Goal: Task Accomplishment & Management: Use online tool/utility

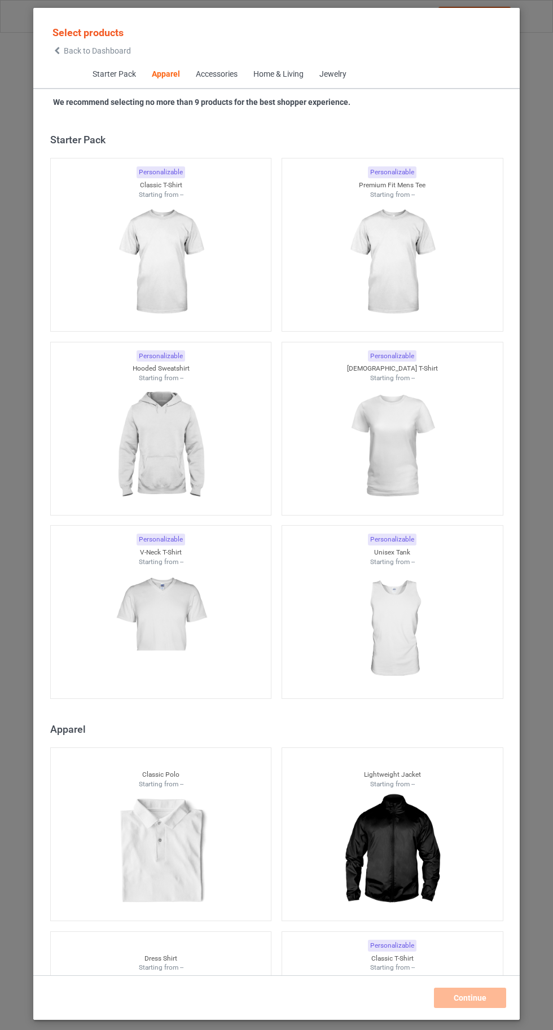
scroll to position [604, 0]
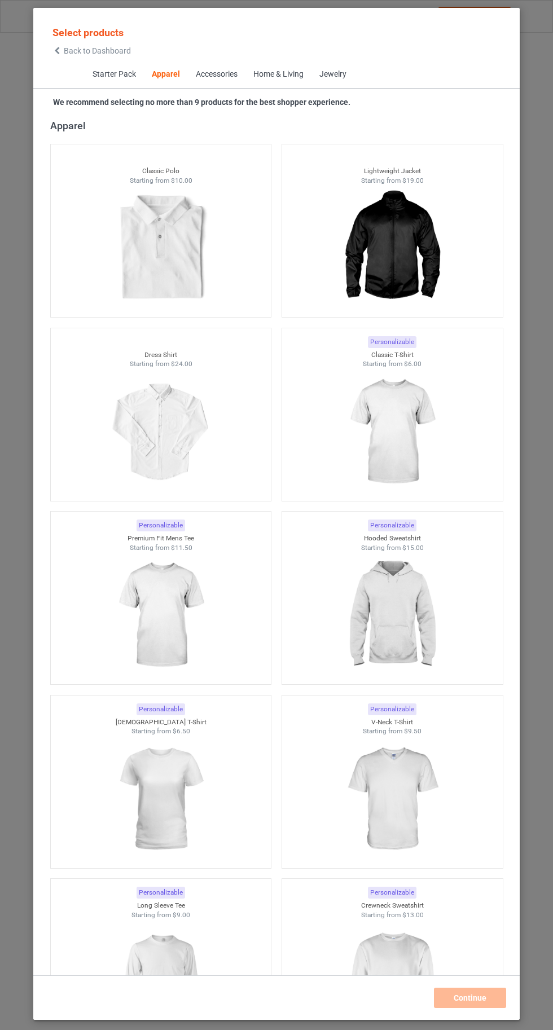
click at [404, 456] on img at bounding box center [391, 432] width 101 height 126
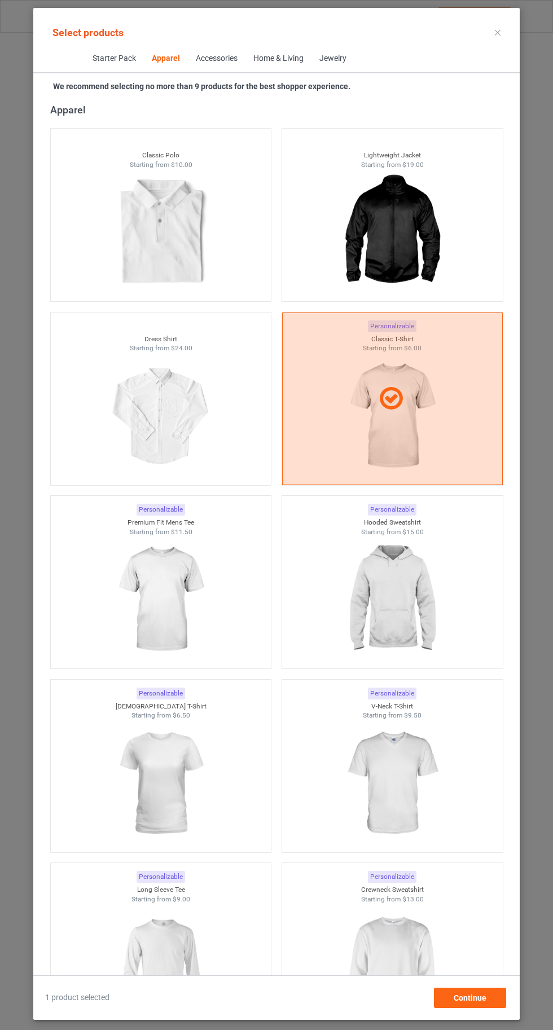
click at [395, 621] on img at bounding box center [391, 600] width 101 height 126
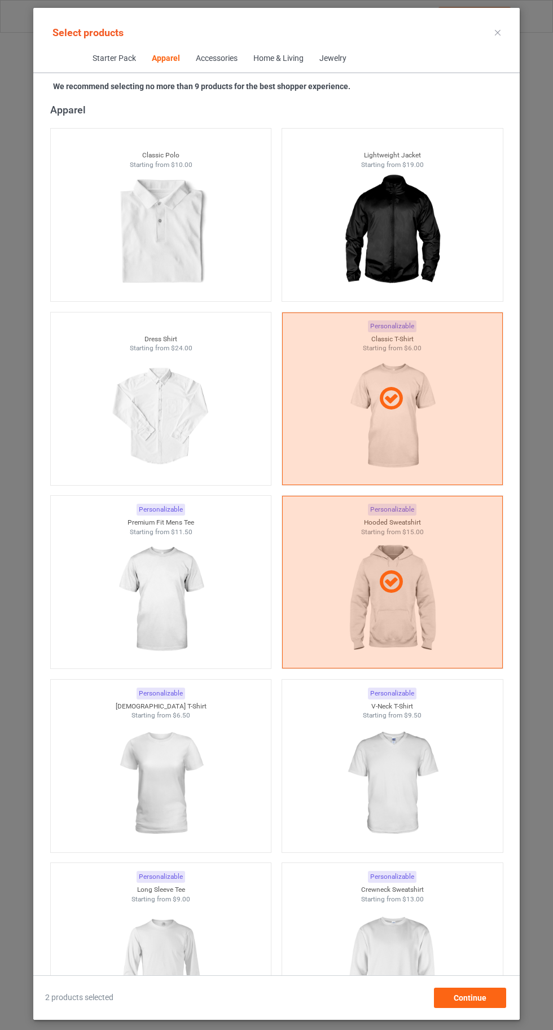
click at [419, 768] on img at bounding box center [391, 783] width 101 height 126
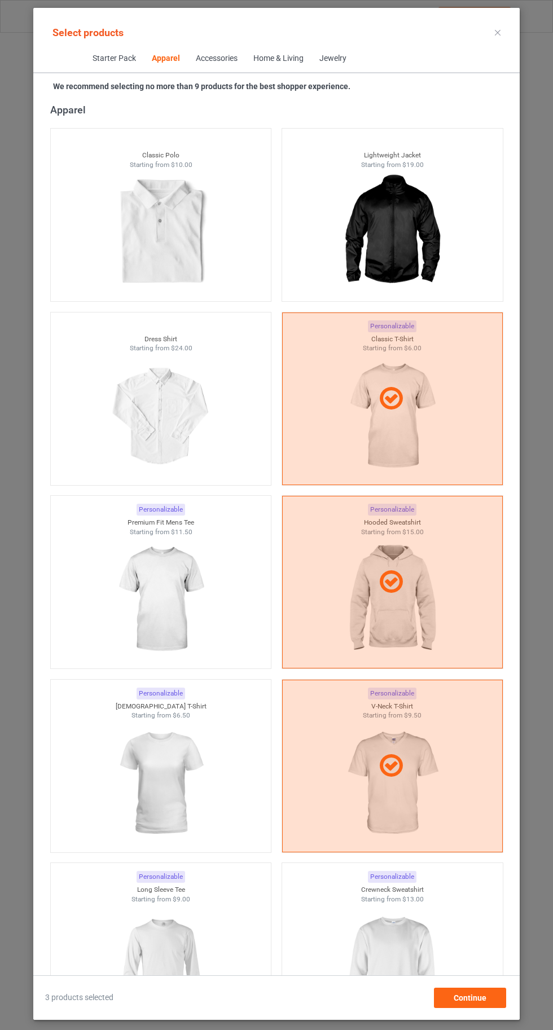
click at [430, 991] on img at bounding box center [391, 967] width 101 height 126
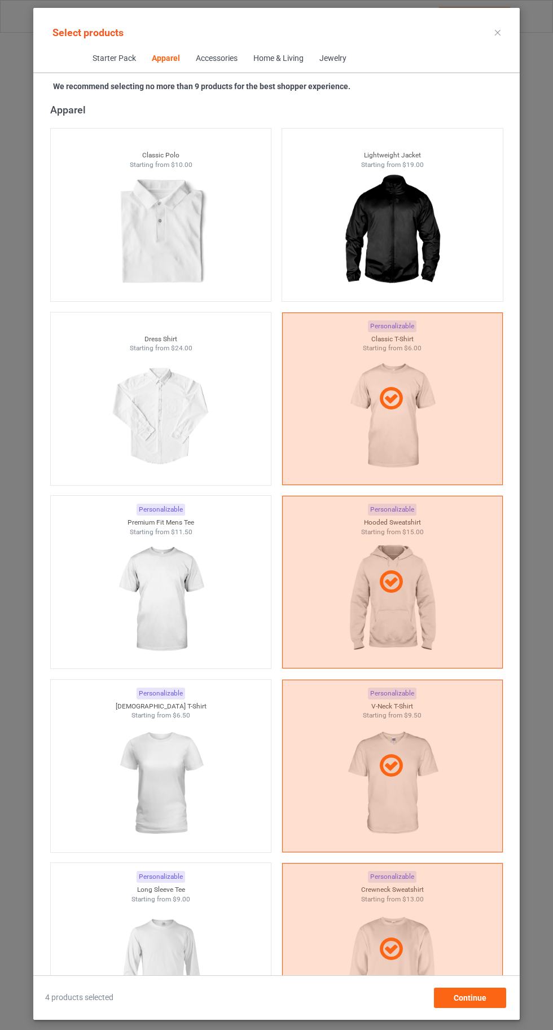
click at [178, 989] on img at bounding box center [160, 967] width 101 height 126
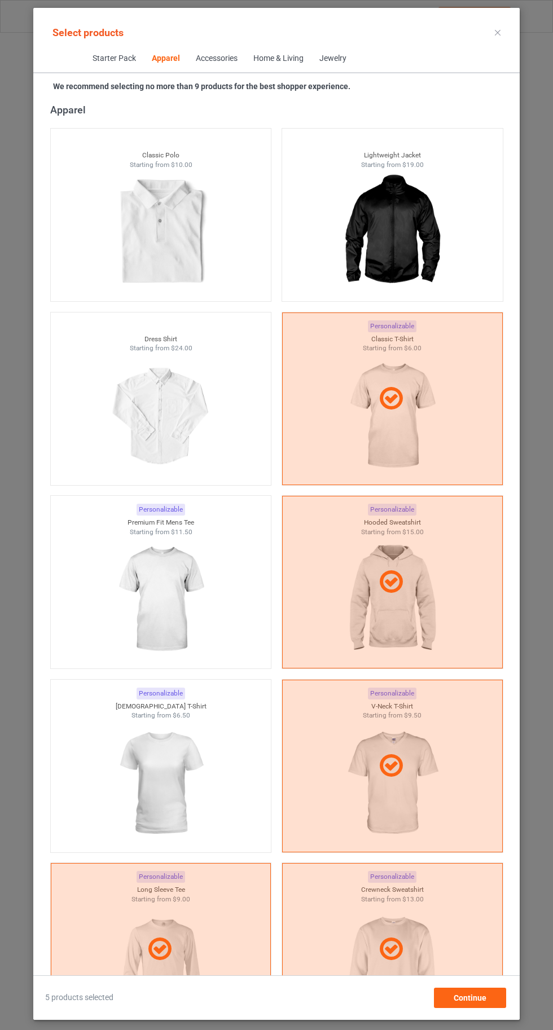
click at [168, 767] on img at bounding box center [160, 783] width 101 height 126
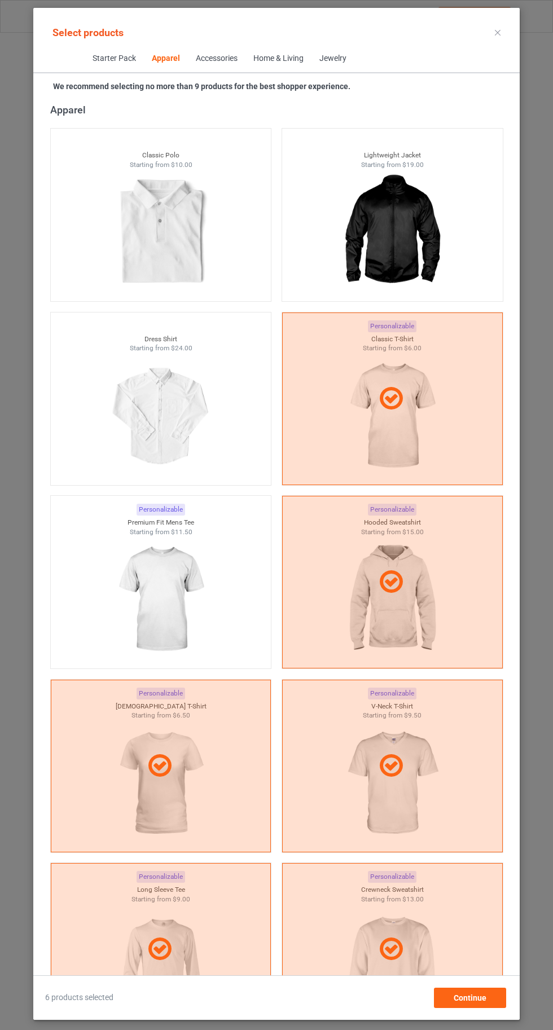
click at [175, 605] on img at bounding box center [160, 600] width 101 height 126
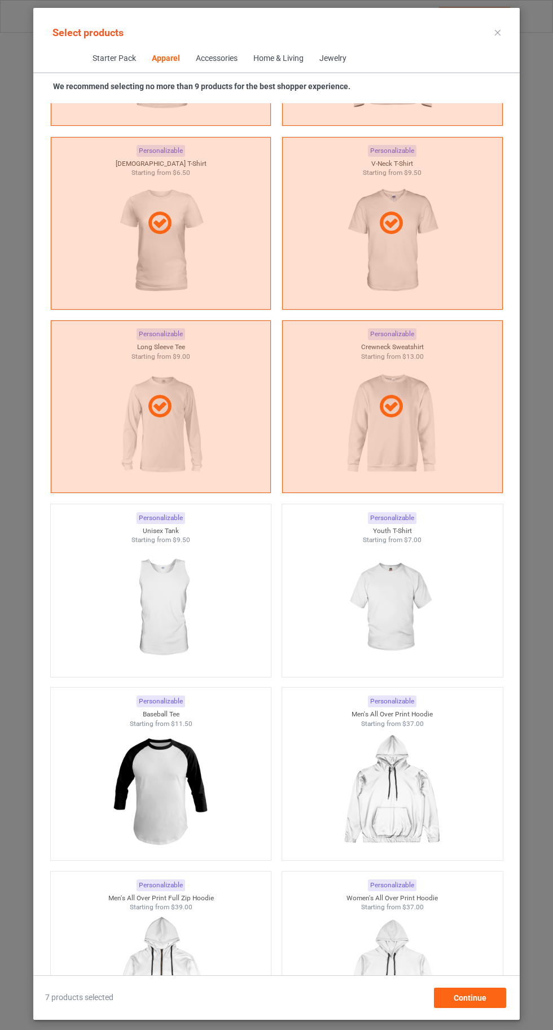
scroll to position [1148, 0]
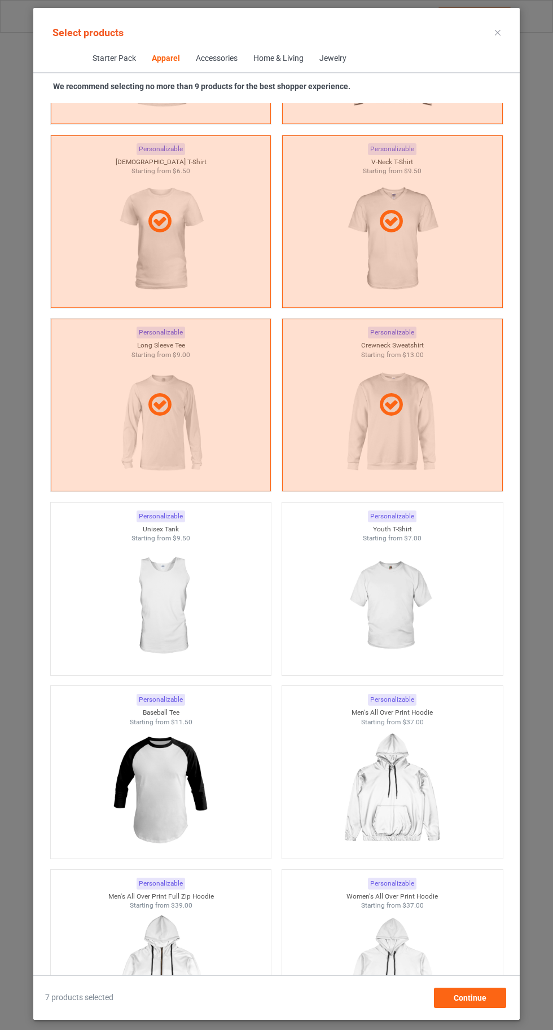
click at [407, 621] on img at bounding box center [391, 606] width 101 height 126
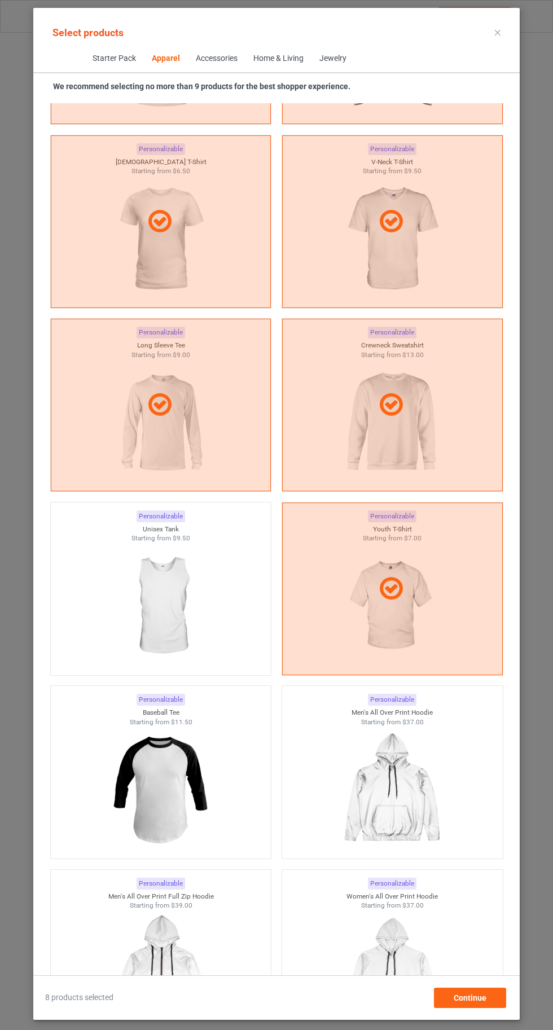
click at [496, 32] on icon at bounding box center [498, 33] width 6 height 6
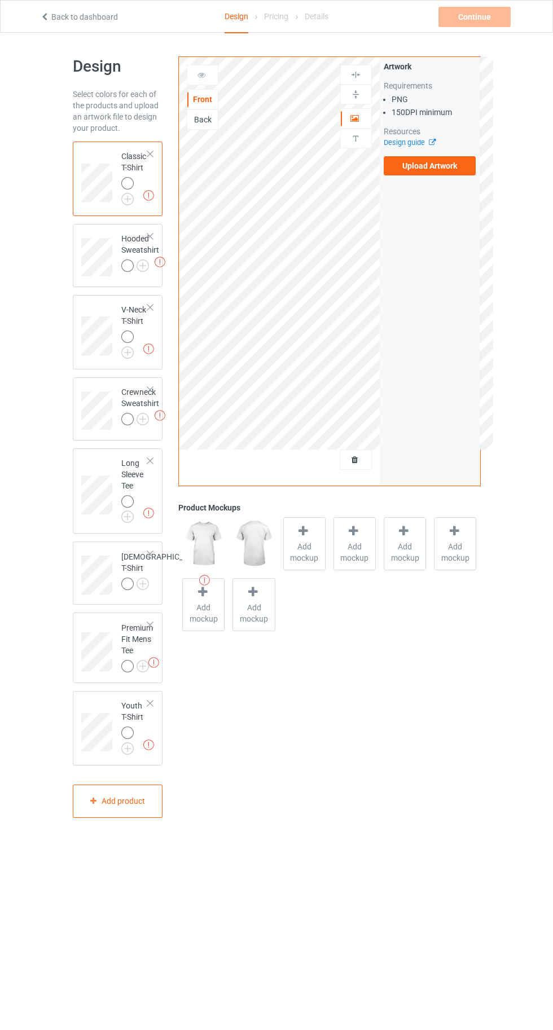
click at [0, 0] on img at bounding box center [0, 0] width 0 height 0
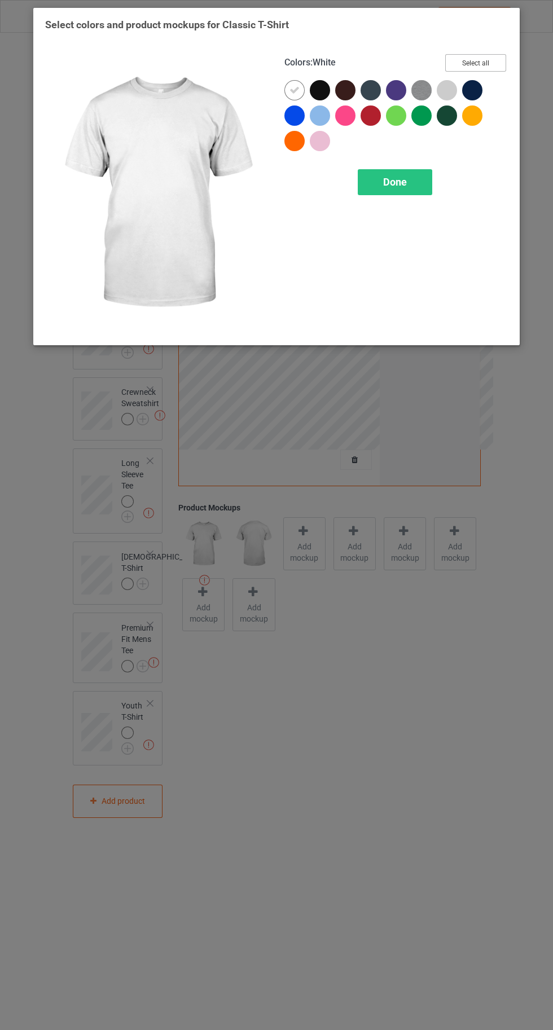
click at [501, 59] on button "Select all" at bounding box center [475, 62] width 61 height 17
click at [293, 90] on icon at bounding box center [294, 90] width 10 height 10
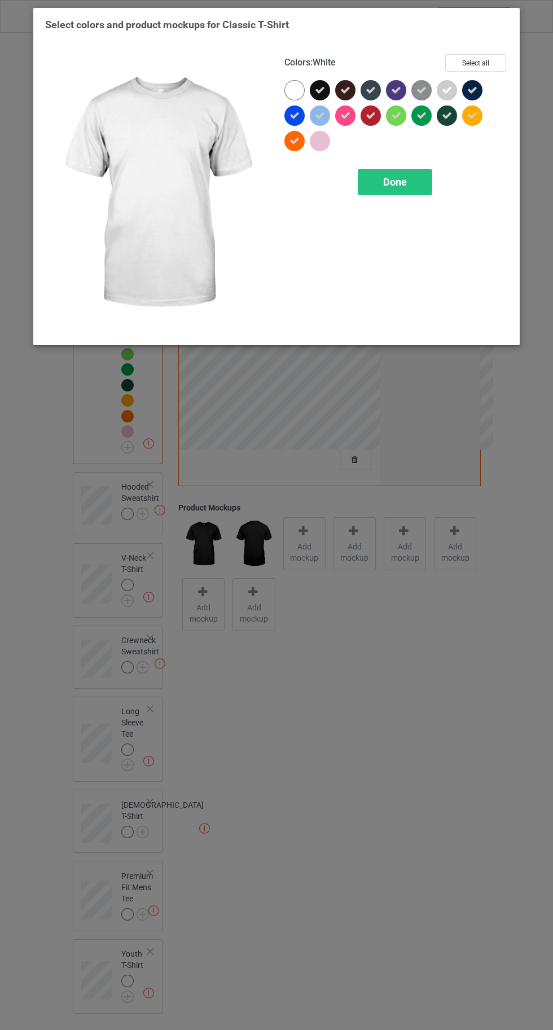
click at [389, 193] on div "Done" at bounding box center [395, 182] width 74 height 26
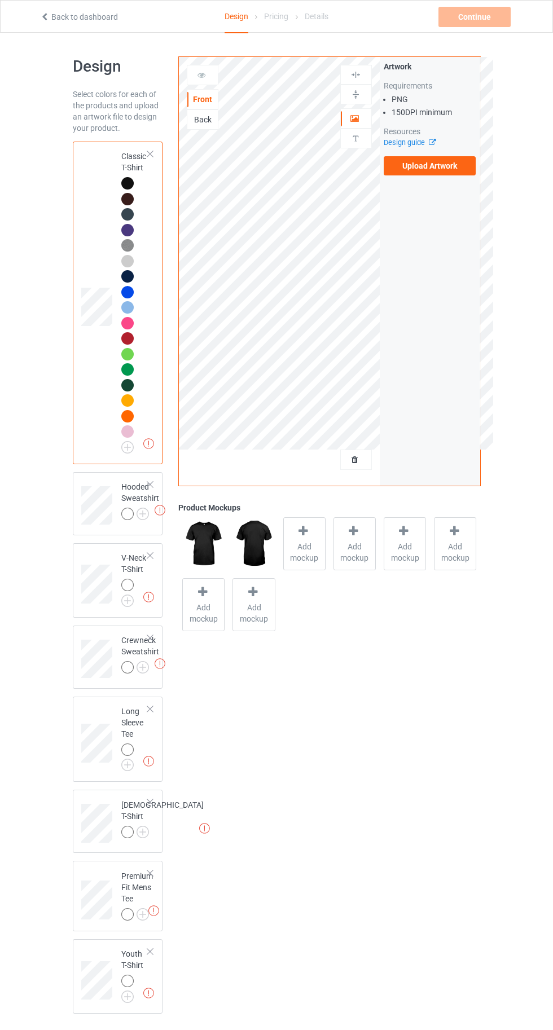
click at [0, 0] on img at bounding box center [0, 0] width 0 height 0
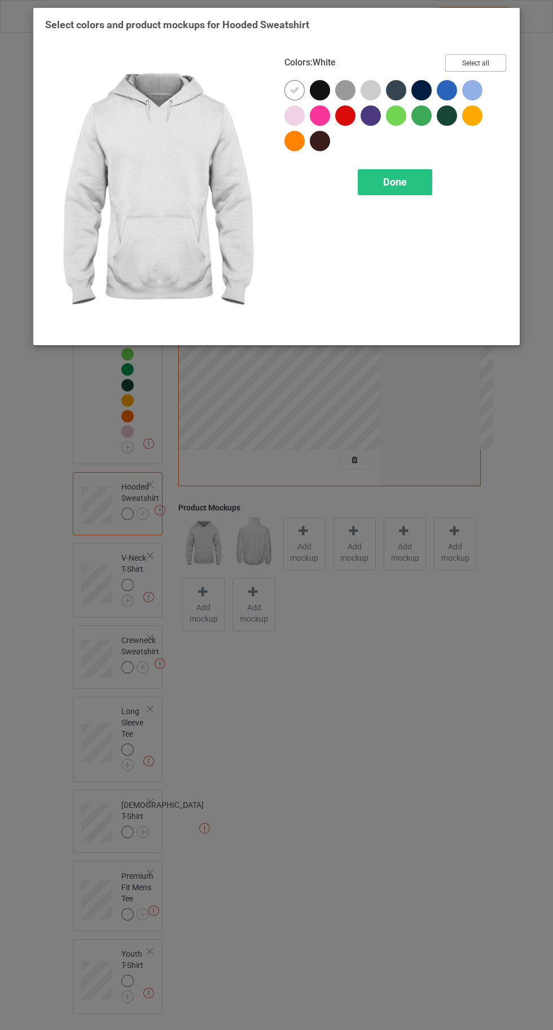
click at [477, 64] on button "Select all" at bounding box center [475, 62] width 61 height 17
click at [294, 90] on icon at bounding box center [294, 90] width 10 height 10
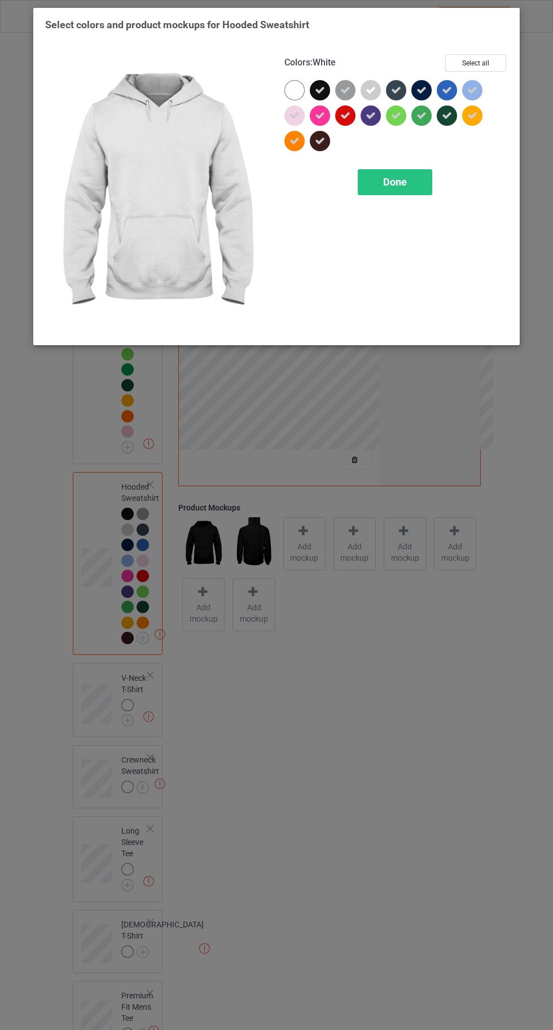
click at [406, 194] on div "Done" at bounding box center [395, 182] width 74 height 26
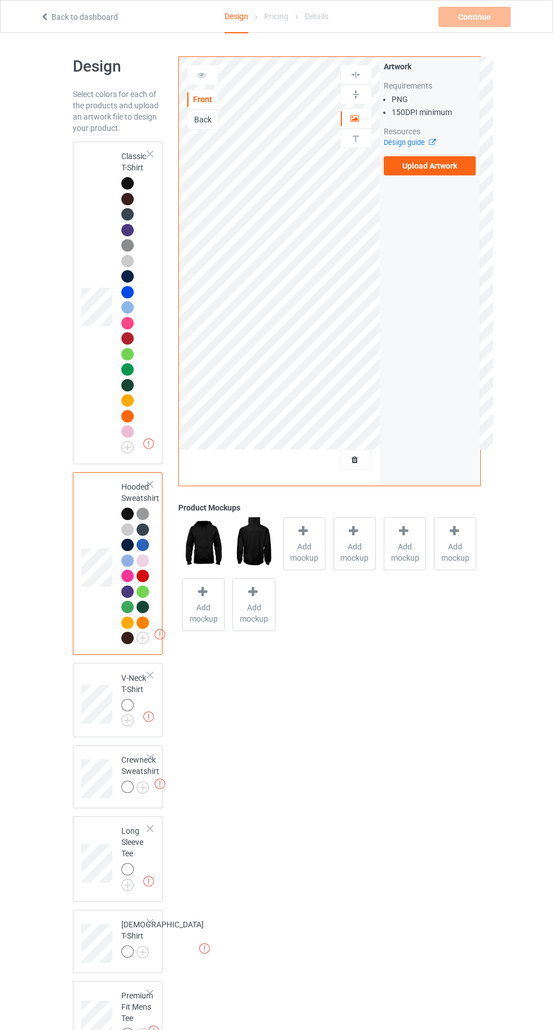
scroll to position [104, 0]
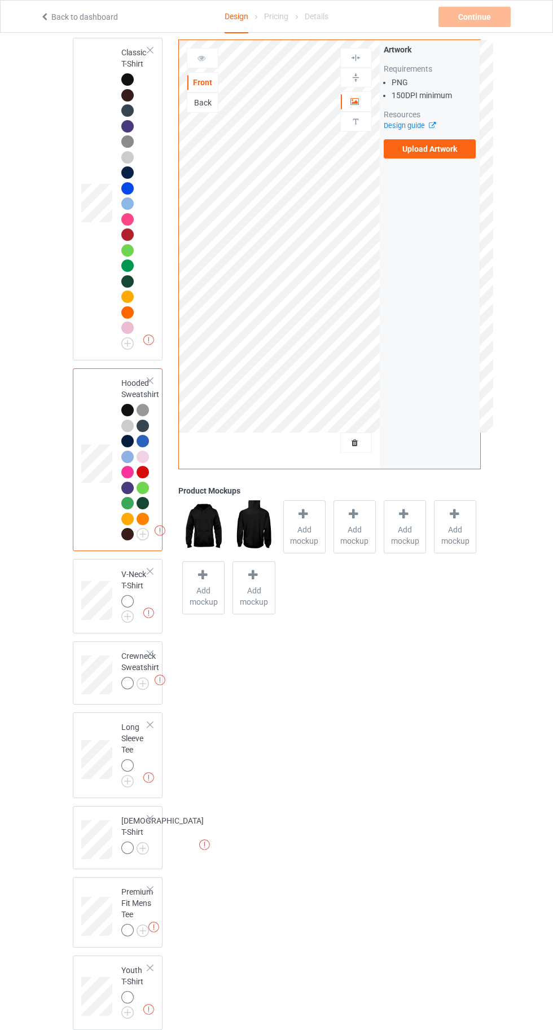
click at [0, 0] on img at bounding box center [0, 0] width 0 height 0
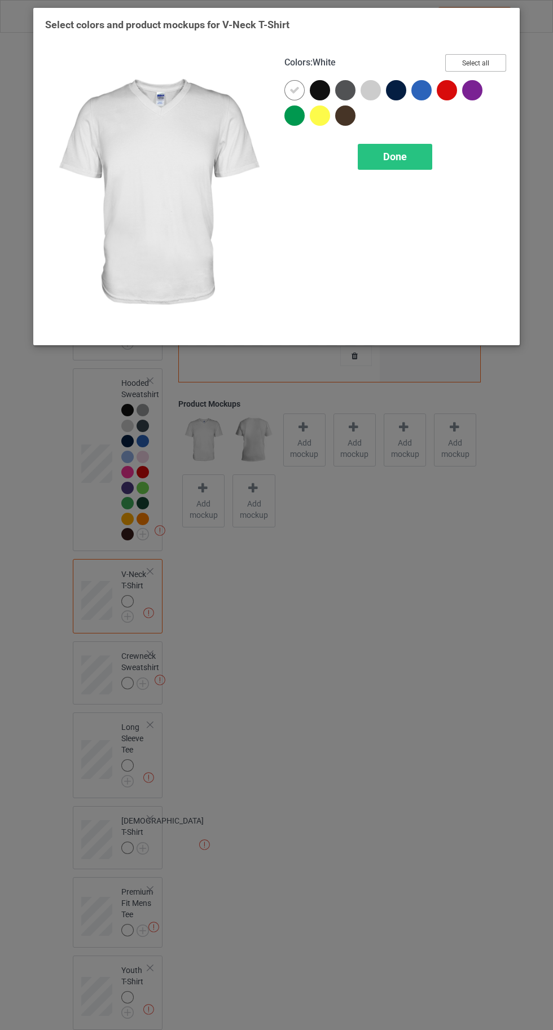
click at [477, 65] on button "Select all" at bounding box center [475, 62] width 61 height 17
click at [293, 90] on icon at bounding box center [294, 90] width 10 height 10
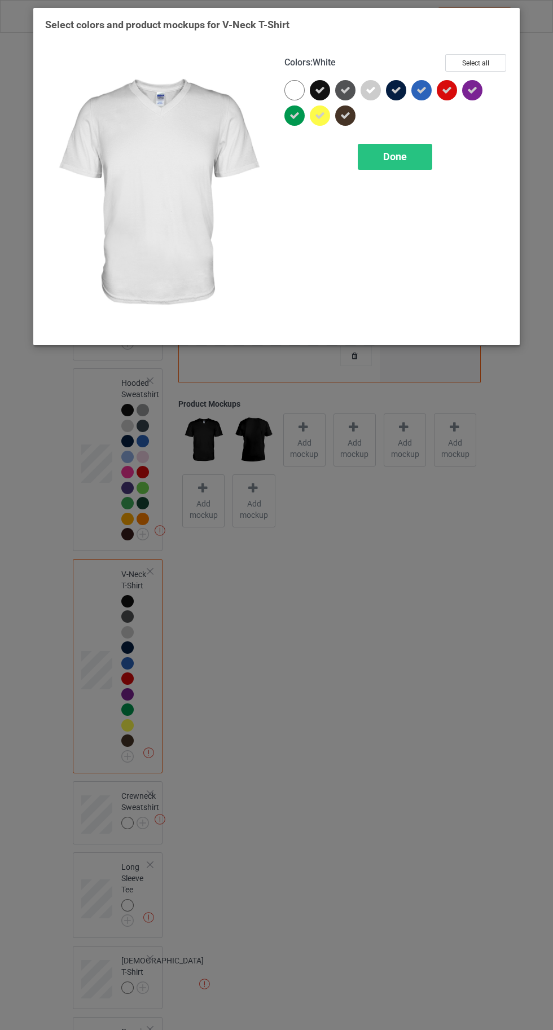
click at [394, 156] on span "Done" at bounding box center [395, 157] width 24 height 12
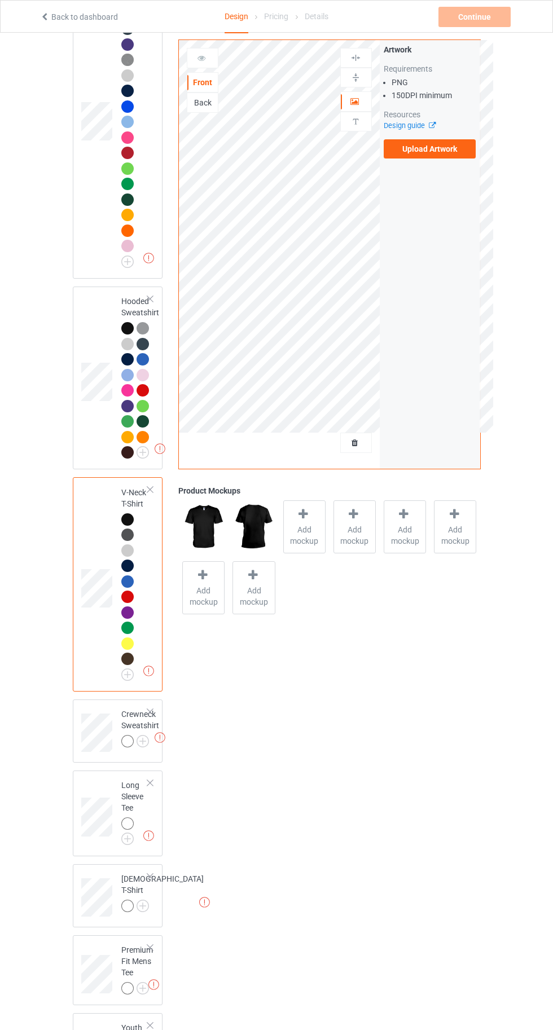
scroll to position [250, 0]
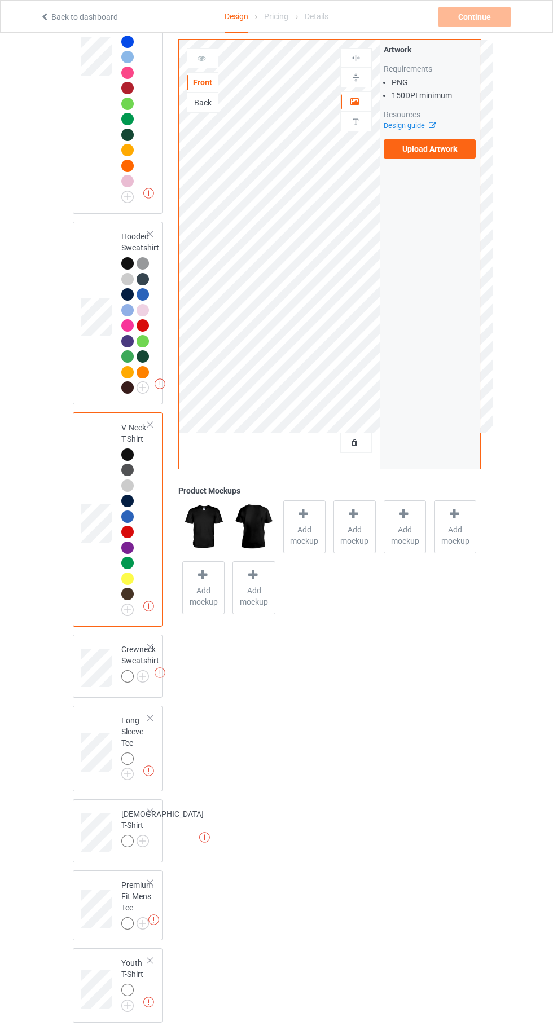
click at [0, 0] on img at bounding box center [0, 0] width 0 height 0
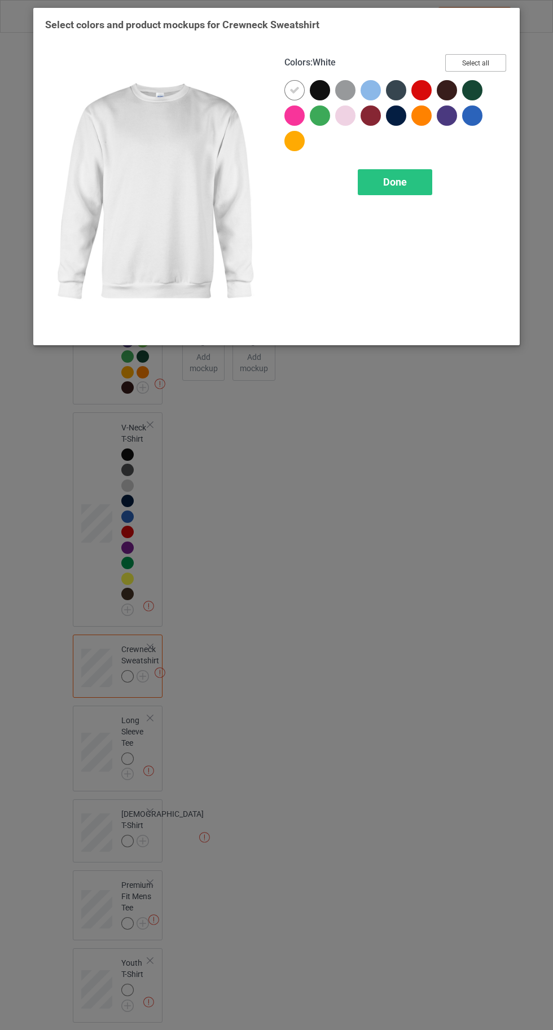
click at [477, 59] on button "Select all" at bounding box center [475, 62] width 61 height 17
click at [294, 90] on icon at bounding box center [294, 90] width 10 height 10
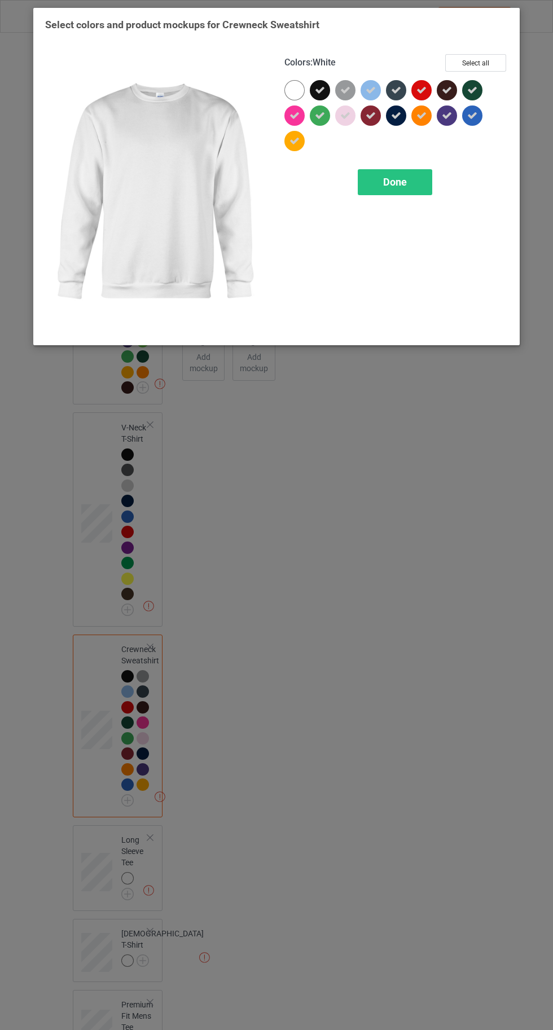
click at [408, 191] on div "Done" at bounding box center [395, 182] width 74 height 26
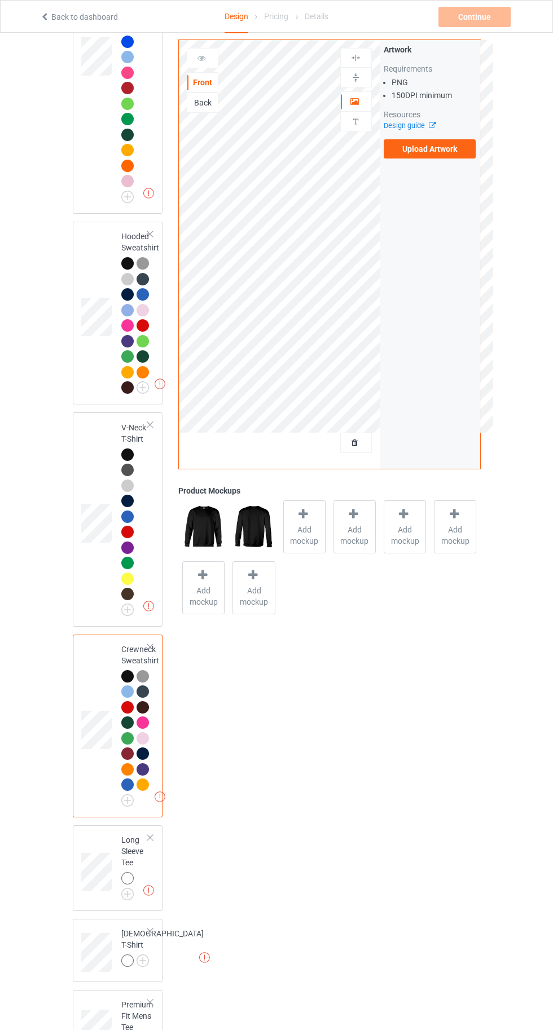
scroll to position [371, 0]
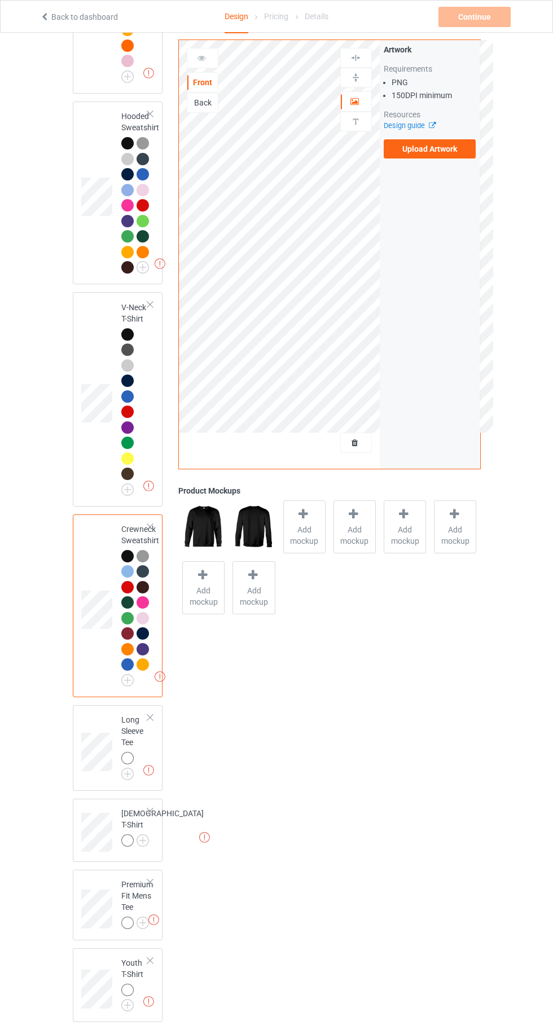
click at [0, 0] on img at bounding box center [0, 0] width 0 height 0
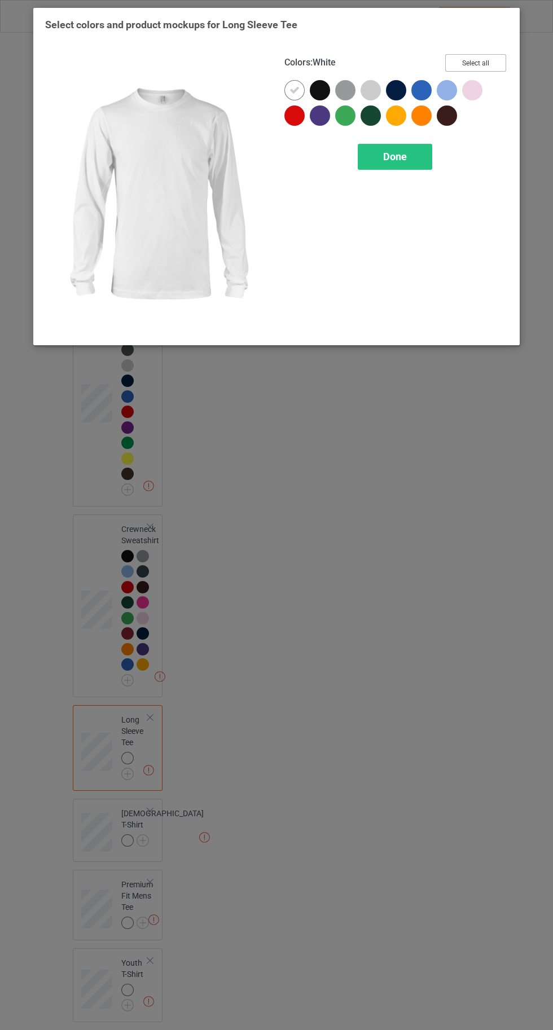
click at [489, 61] on button "Select all" at bounding box center [475, 62] width 61 height 17
click at [294, 90] on icon at bounding box center [294, 90] width 10 height 10
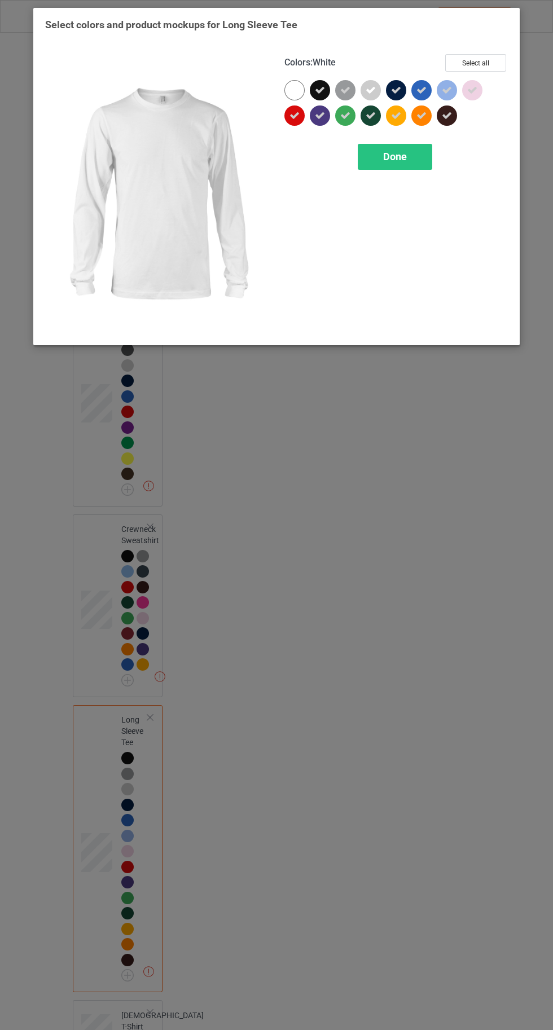
click at [397, 162] on div "Done" at bounding box center [395, 157] width 74 height 26
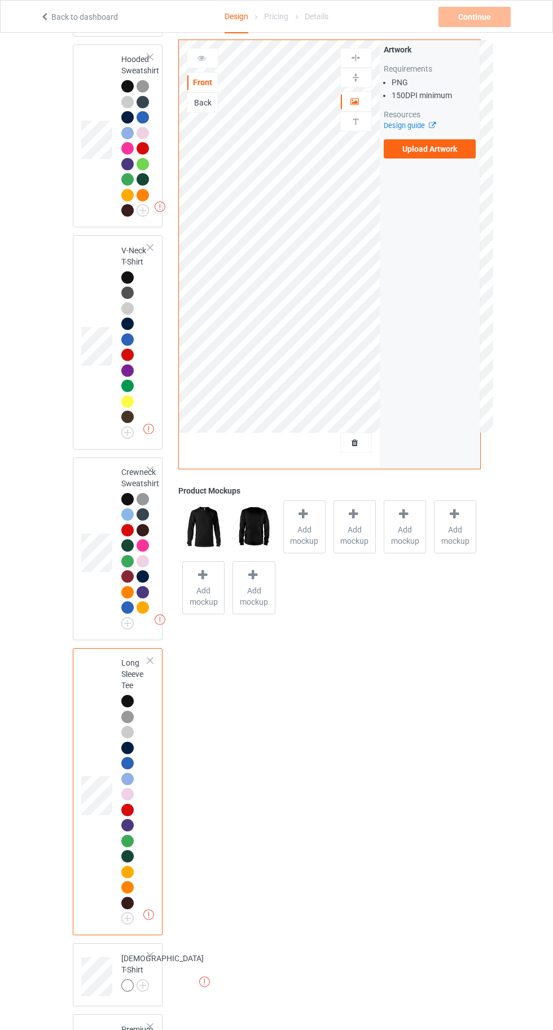
scroll to position [572, 0]
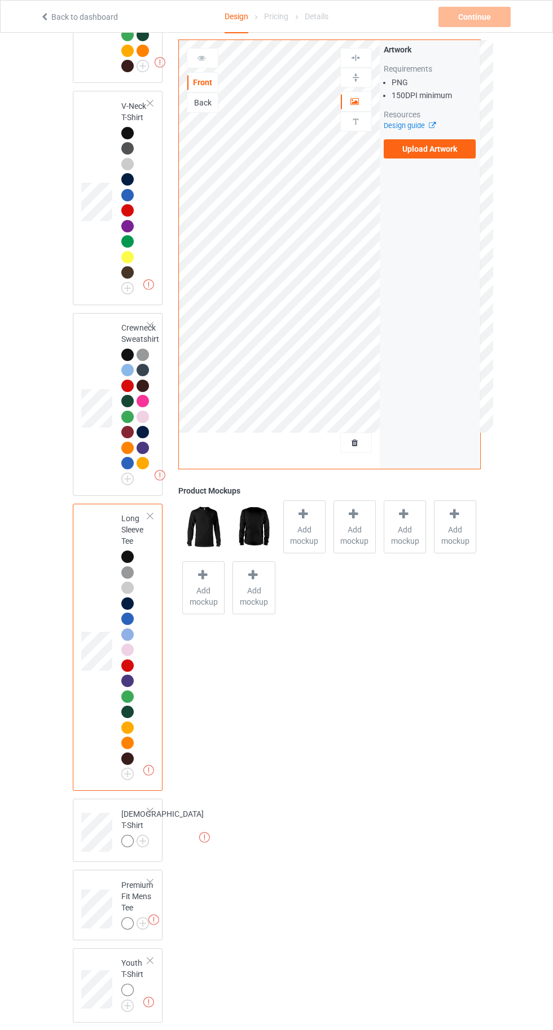
click at [0, 0] on img at bounding box center [0, 0] width 0 height 0
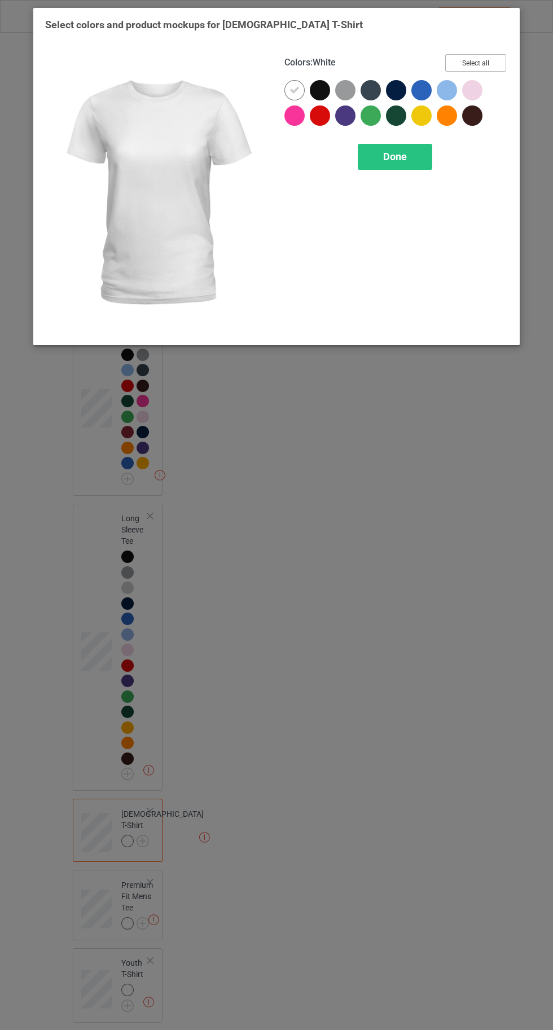
click at [465, 54] on button "Select all" at bounding box center [475, 62] width 61 height 17
click at [294, 90] on icon at bounding box center [294, 90] width 10 height 10
click at [398, 168] on div "Done" at bounding box center [395, 157] width 74 height 26
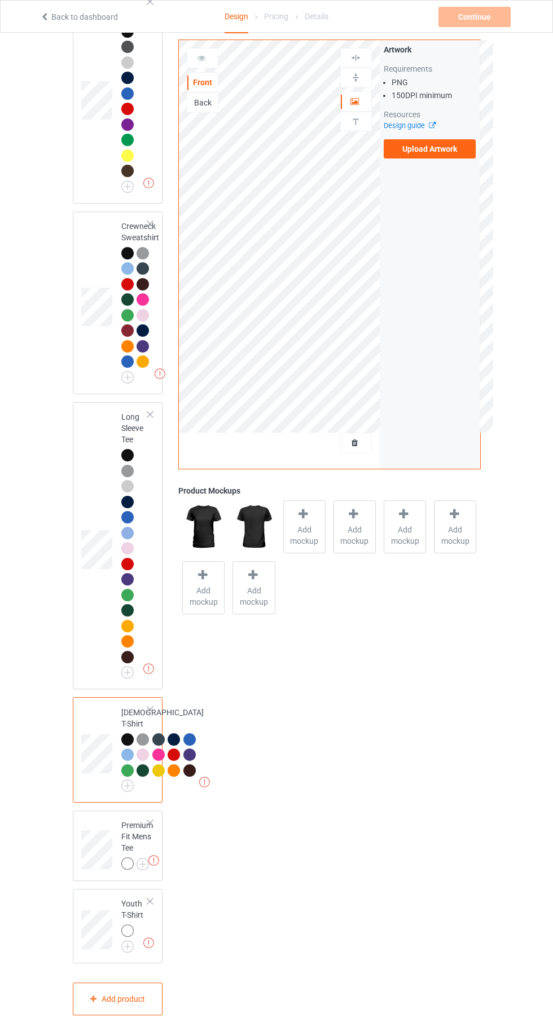
scroll to position [789, 0]
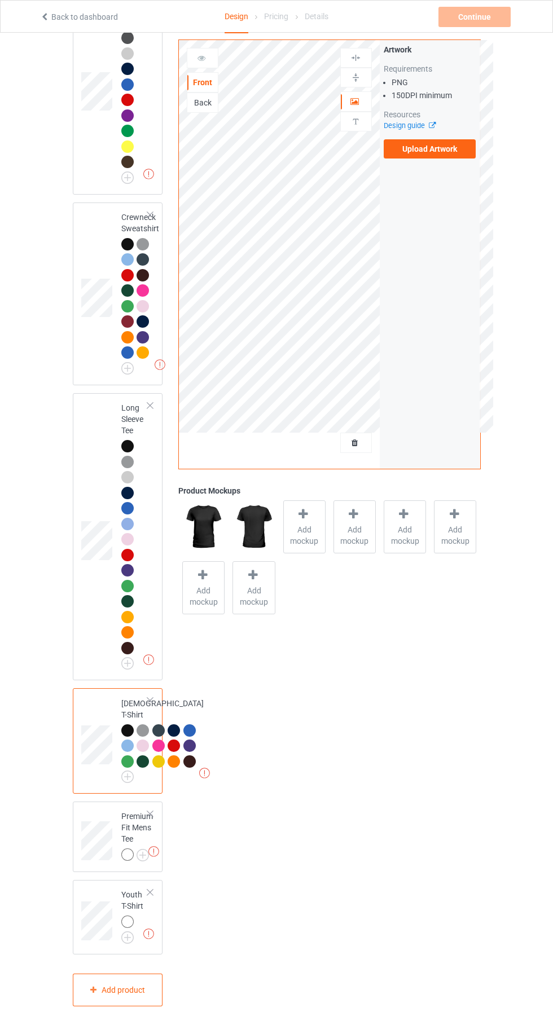
click at [0, 0] on img at bounding box center [0, 0] width 0 height 0
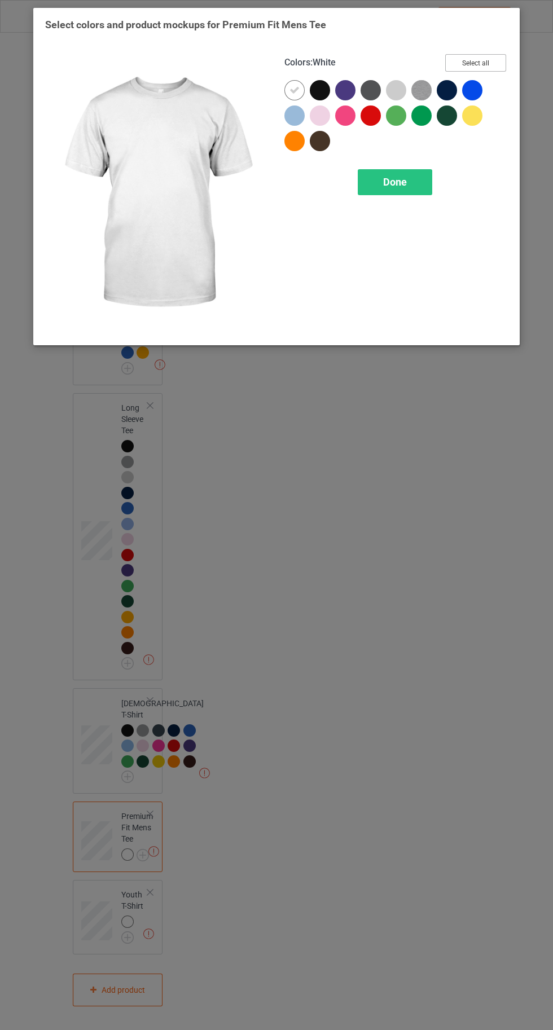
click at [486, 68] on button "Select all" at bounding box center [475, 62] width 61 height 17
click at [294, 90] on icon at bounding box center [294, 90] width 10 height 10
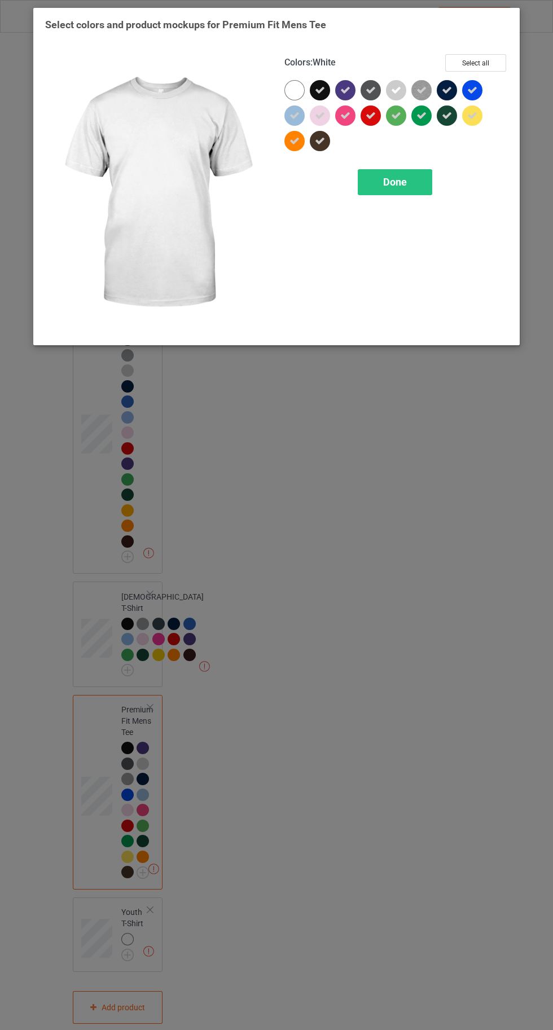
click at [390, 192] on div "Done" at bounding box center [395, 182] width 74 height 26
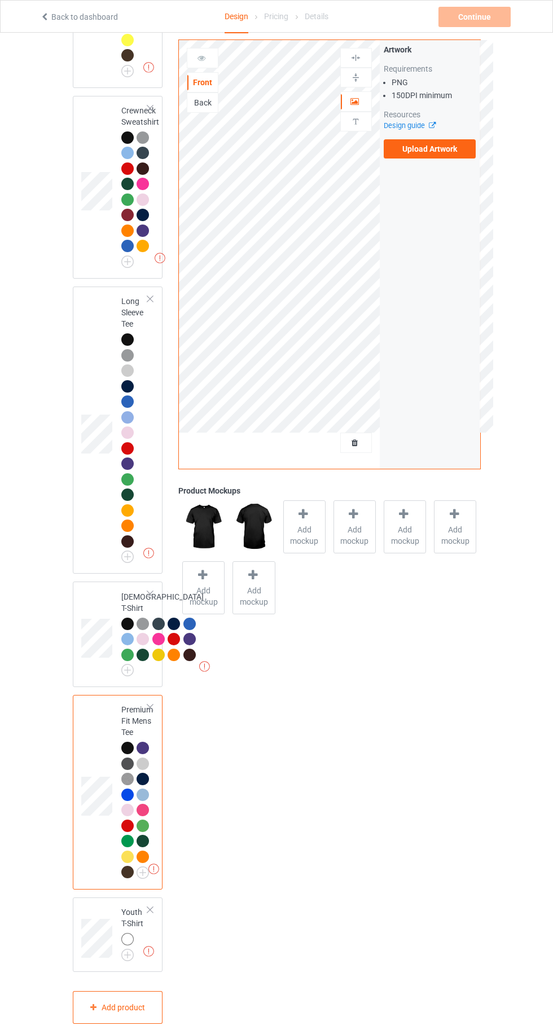
scroll to position [913, 0]
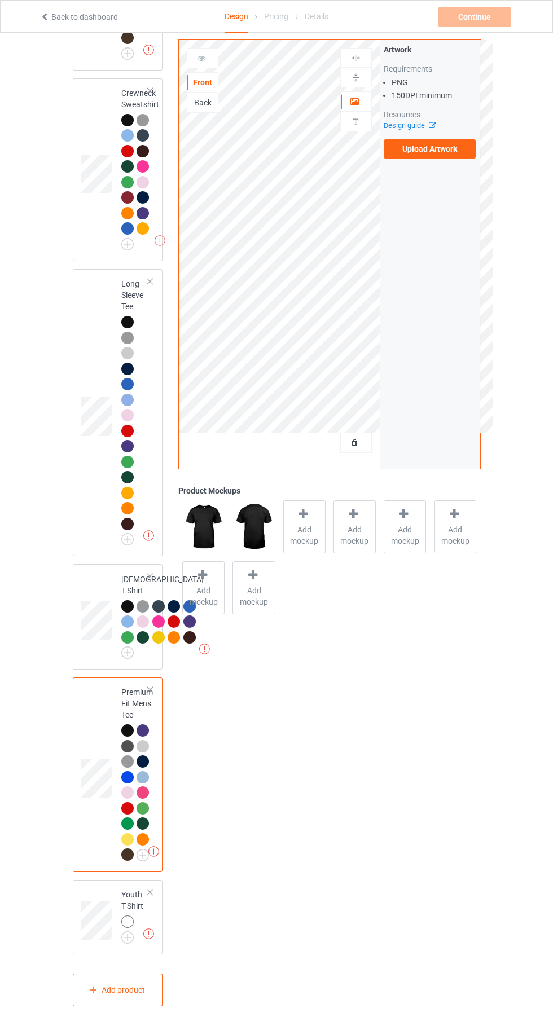
click at [0, 0] on img at bounding box center [0, 0] width 0 height 0
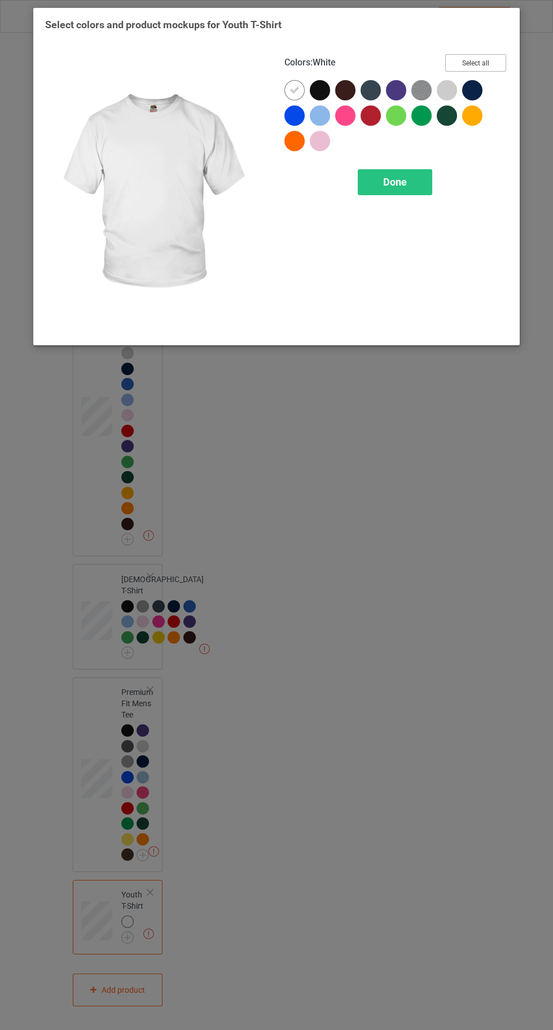
click at [459, 59] on button "Select all" at bounding box center [475, 62] width 61 height 17
click at [288, 89] on div at bounding box center [294, 90] width 20 height 20
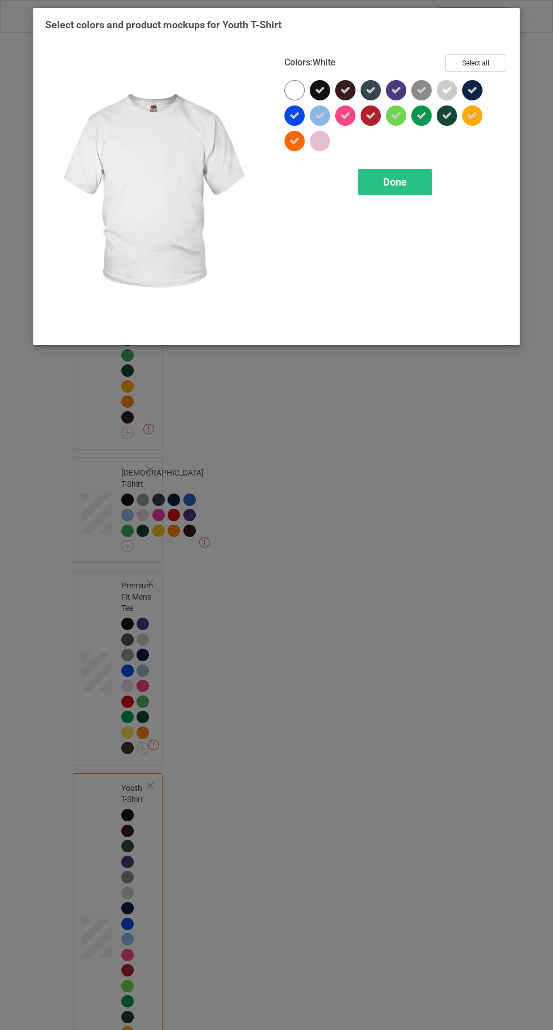
click at [401, 188] on div "Done" at bounding box center [395, 182] width 74 height 26
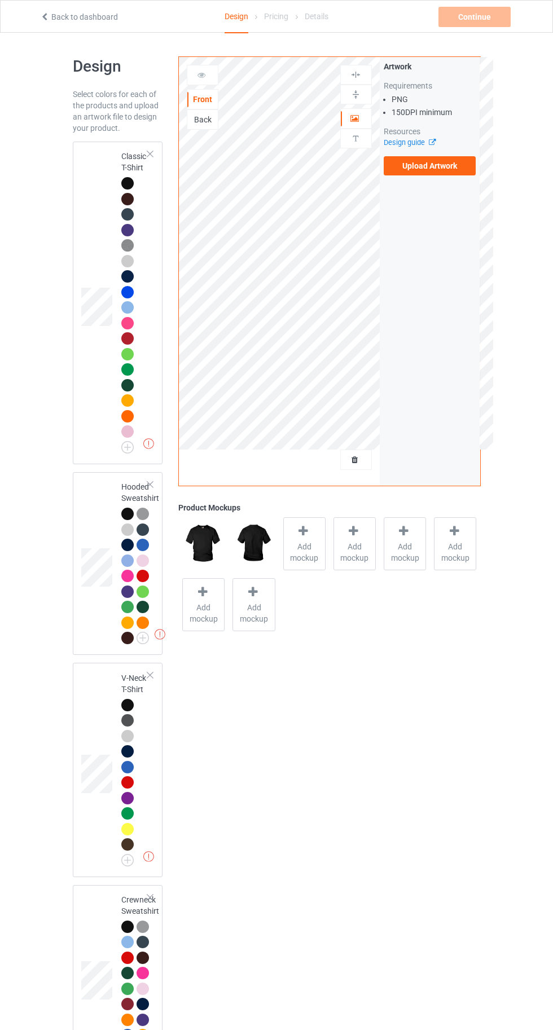
click at [127, 182] on div at bounding box center [127, 183] width 12 height 12
click at [313, 539] on div "Add mockup" at bounding box center [304, 543] width 42 height 53
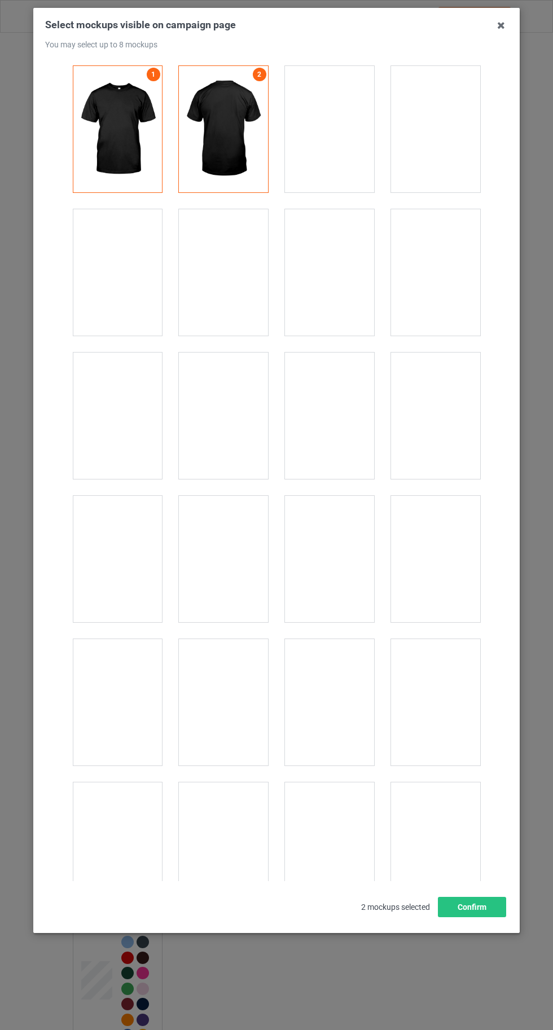
scroll to position [15557, 0]
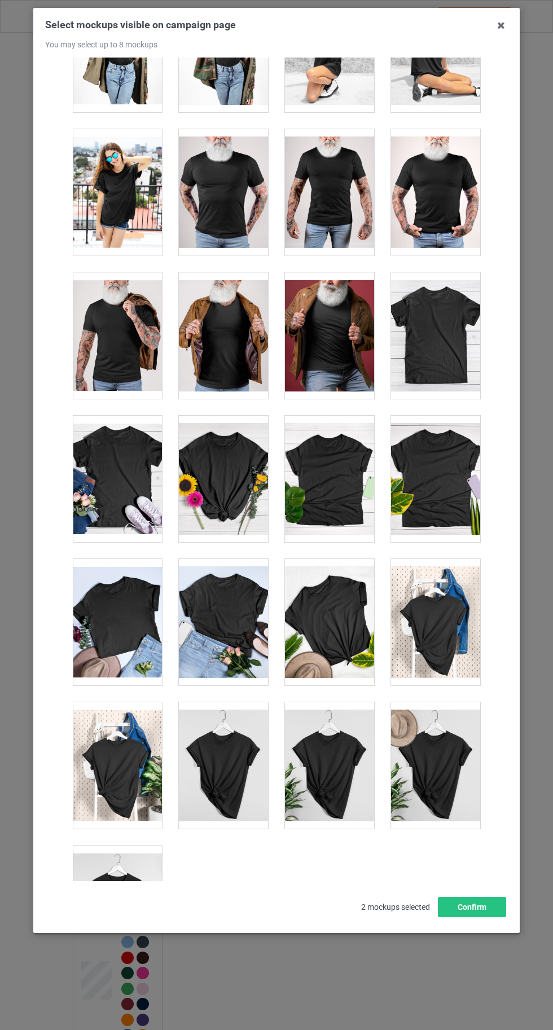
click at [122, 892] on div at bounding box center [117, 909] width 89 height 126
click at [492, 917] on button "Confirm" at bounding box center [472, 907] width 68 height 20
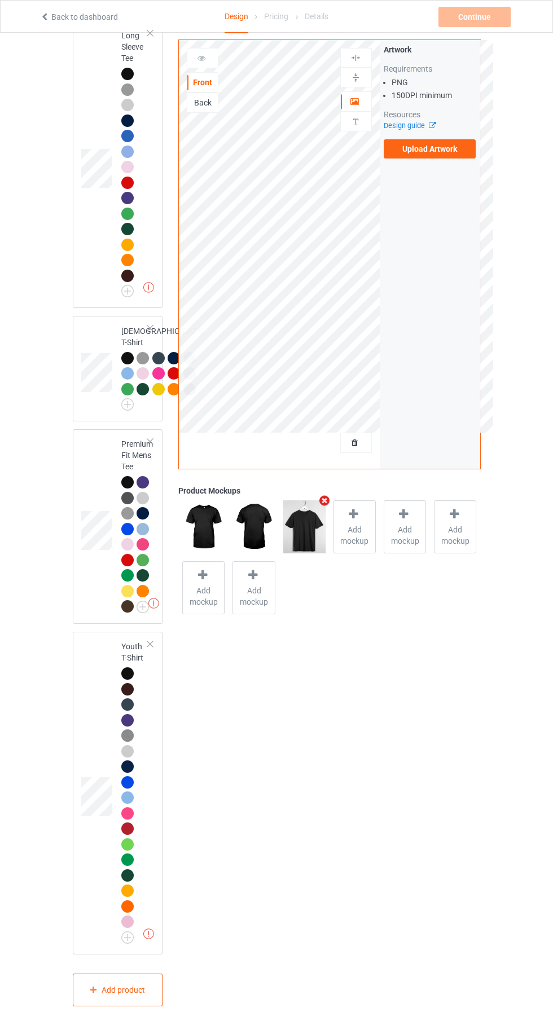
scroll to position [1161, 0]
click at [125, 489] on div at bounding box center [127, 482] width 12 height 12
click at [318, 531] on span "Add mockup" at bounding box center [304, 535] width 41 height 23
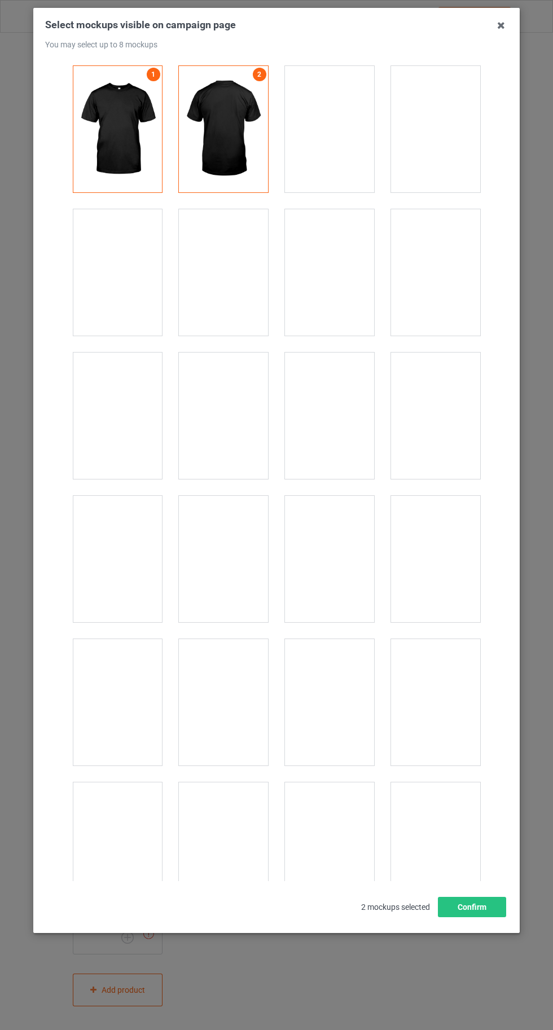
click at [116, 291] on div at bounding box center [117, 272] width 89 height 126
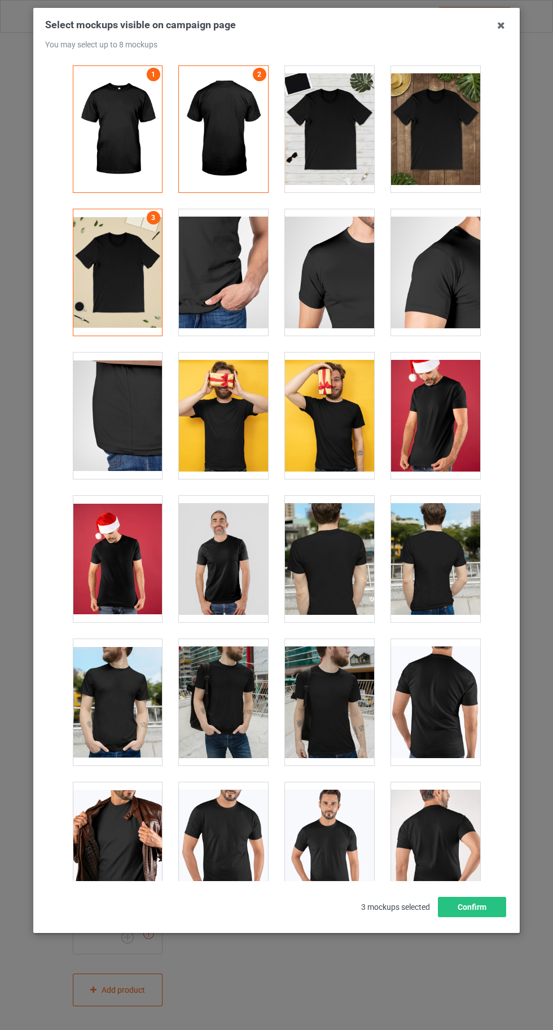
click at [500, 26] on icon at bounding box center [501, 25] width 18 height 18
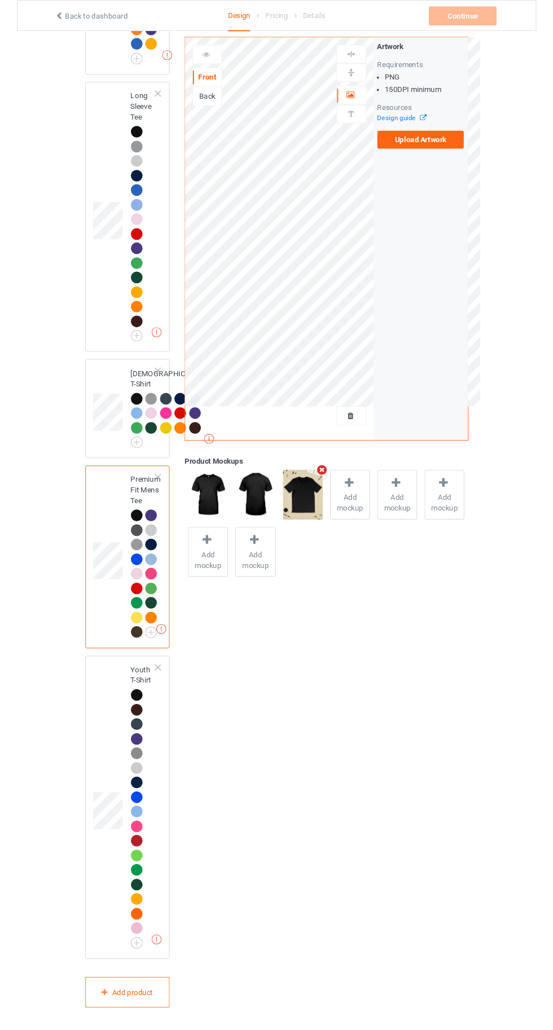
scroll to position [1214, 0]
